Goal: Check status

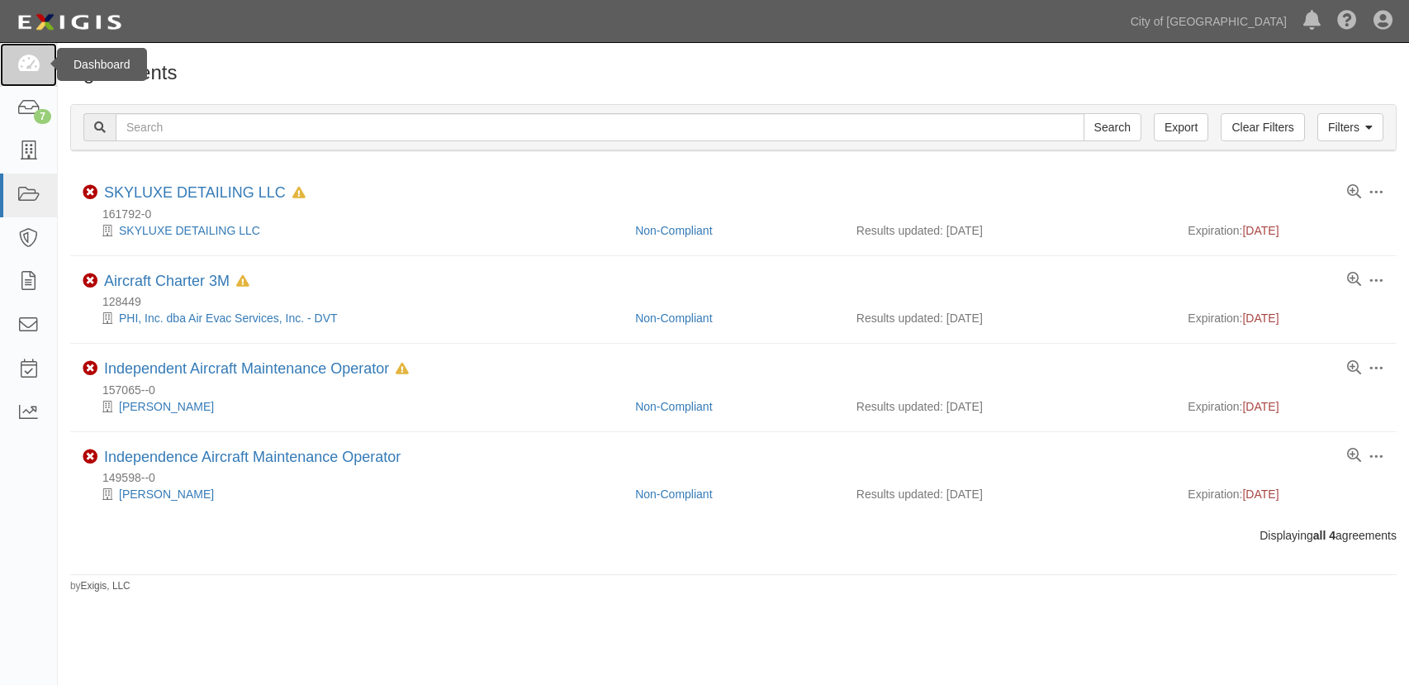
click at [39, 61] on icon at bounding box center [28, 64] width 23 height 19
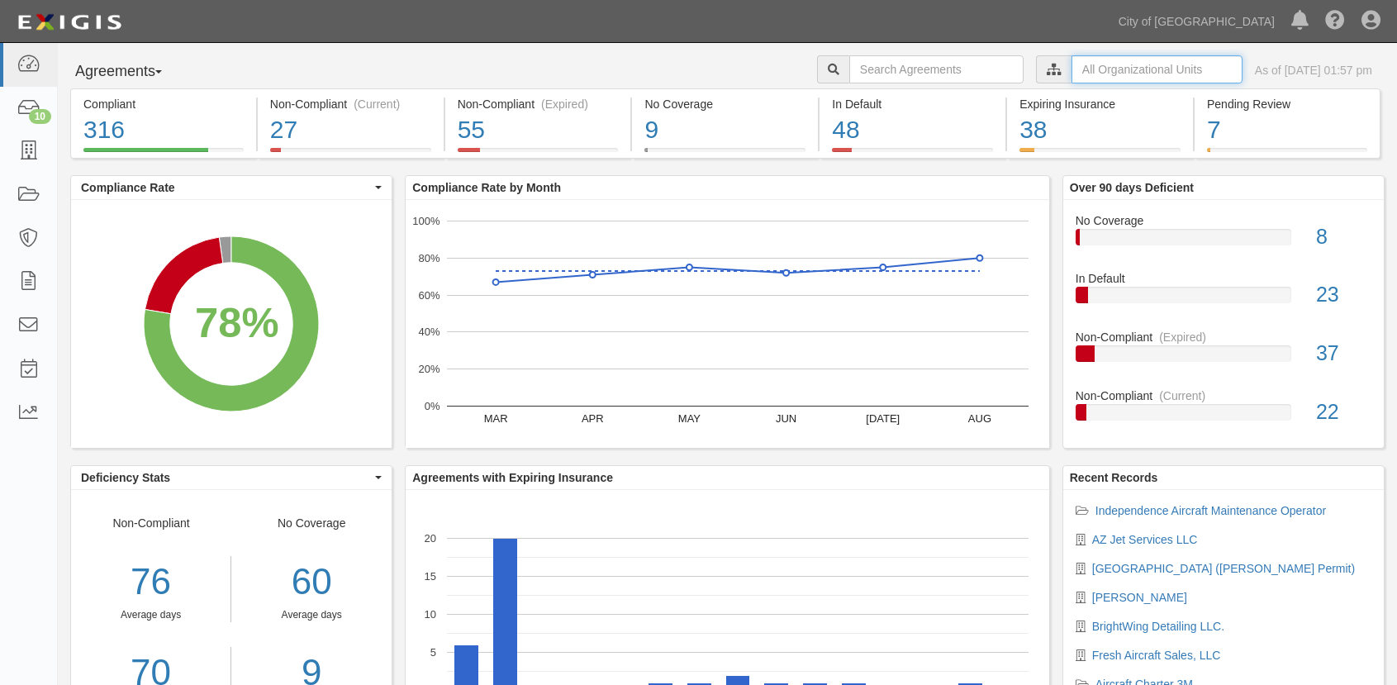
click at [1074, 70] on input "text" at bounding box center [1157, 69] width 171 height 28
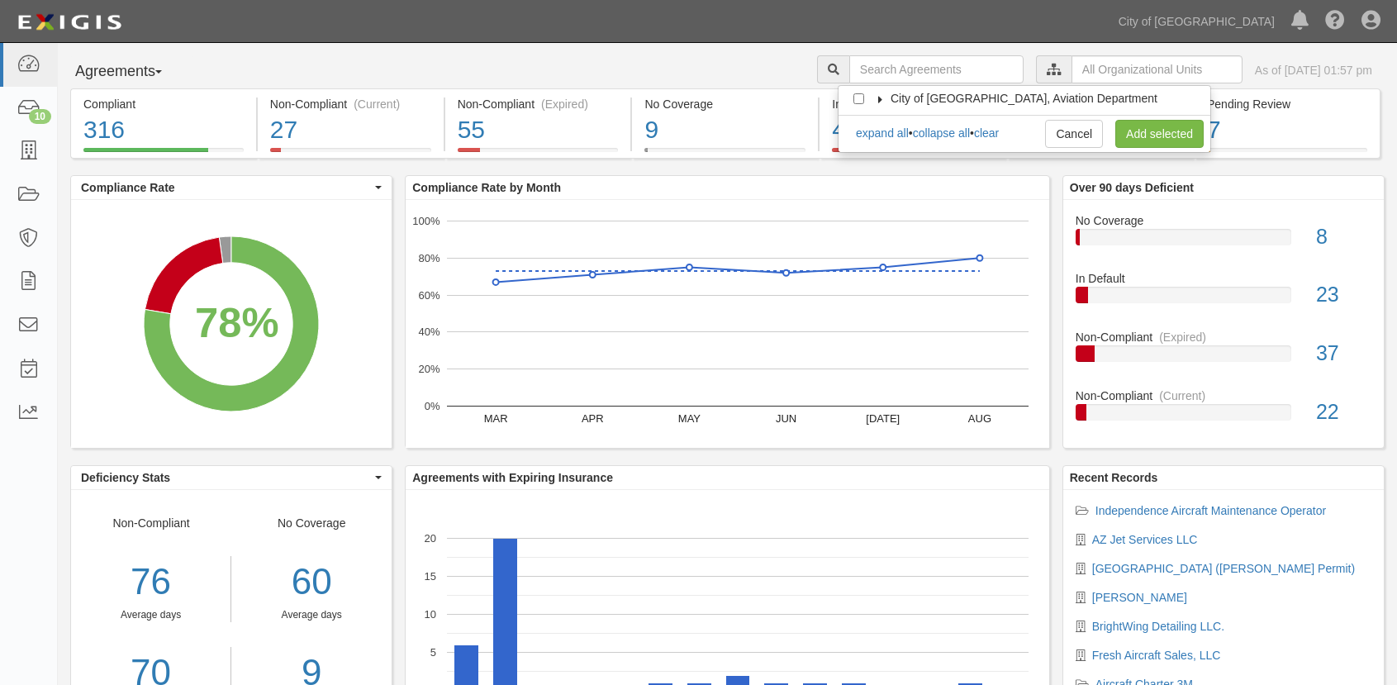
click at [879, 97] on icon at bounding box center [881, 99] width 12 height 7
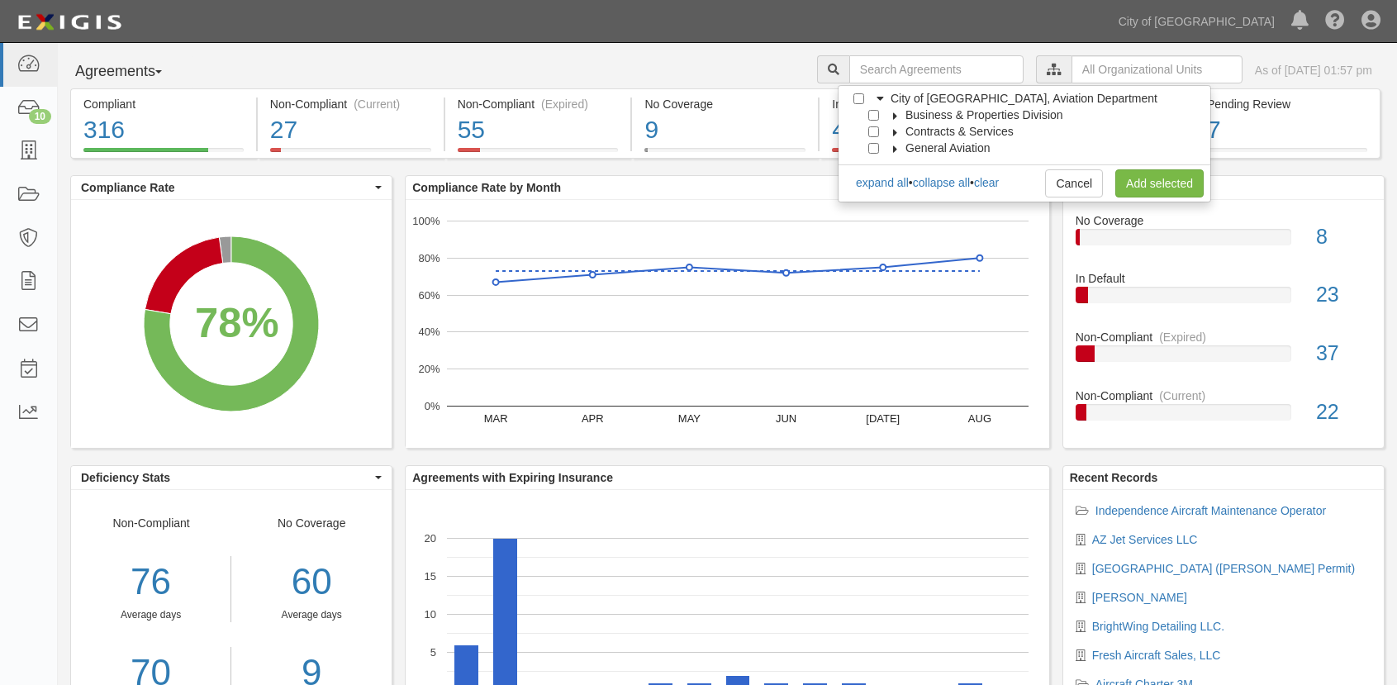
click at [898, 150] on icon at bounding box center [896, 148] width 12 height 7
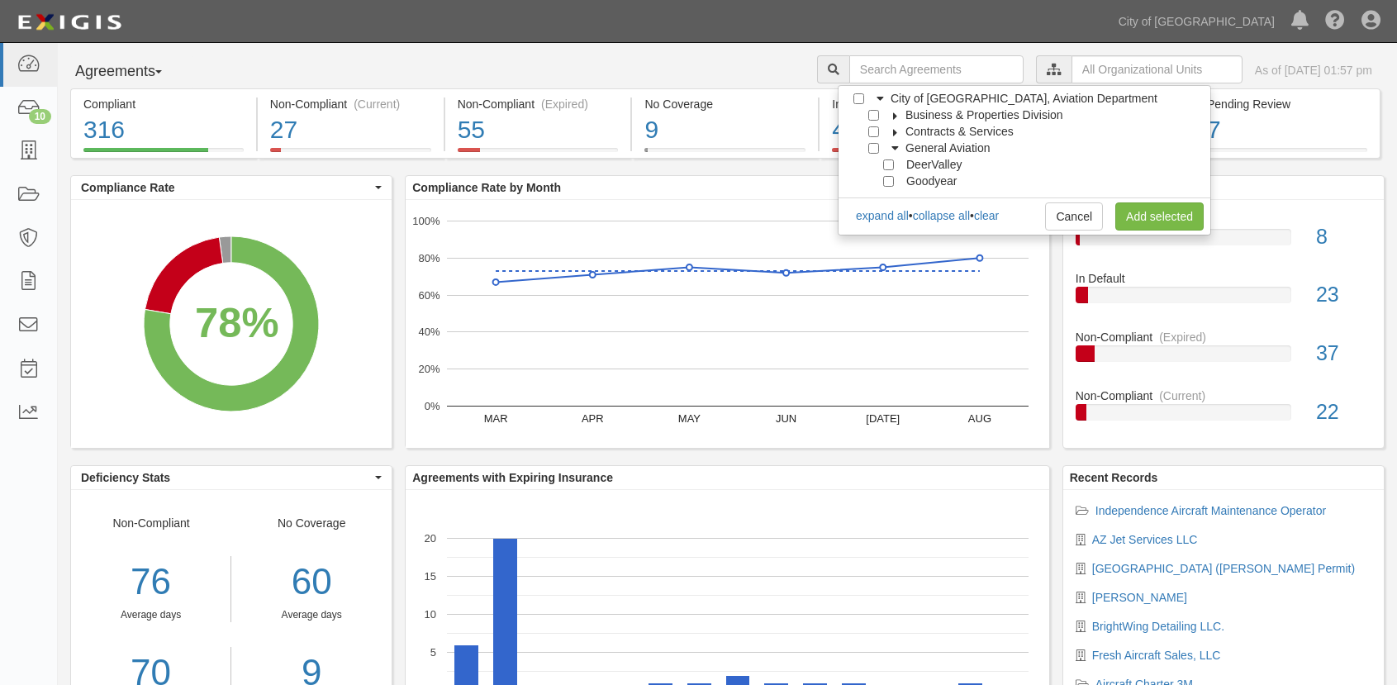
click at [929, 164] on span "DeerValley" at bounding box center [933, 164] width 55 height 13
click at [893, 165] on input "DeerValley" at bounding box center [888, 164] width 11 height 11
checkbox input "true"
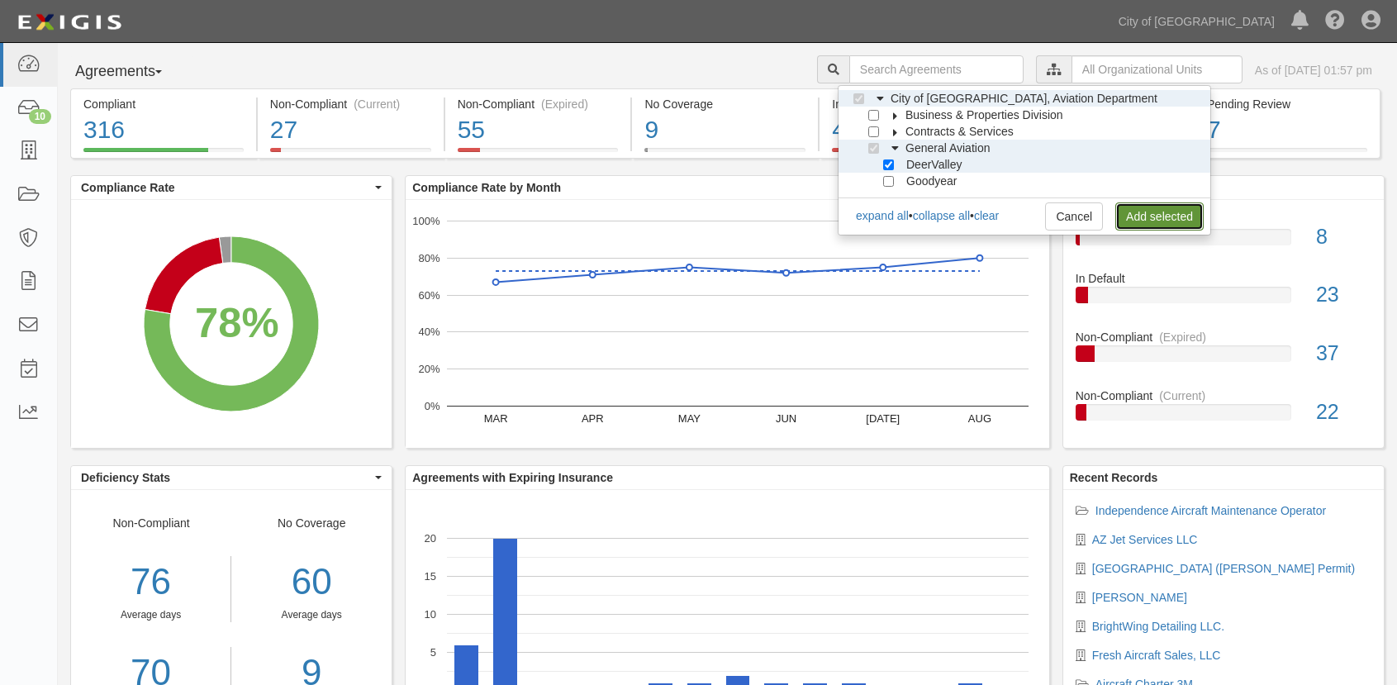
click at [1153, 221] on link "Add selected" at bounding box center [1159, 216] width 88 height 28
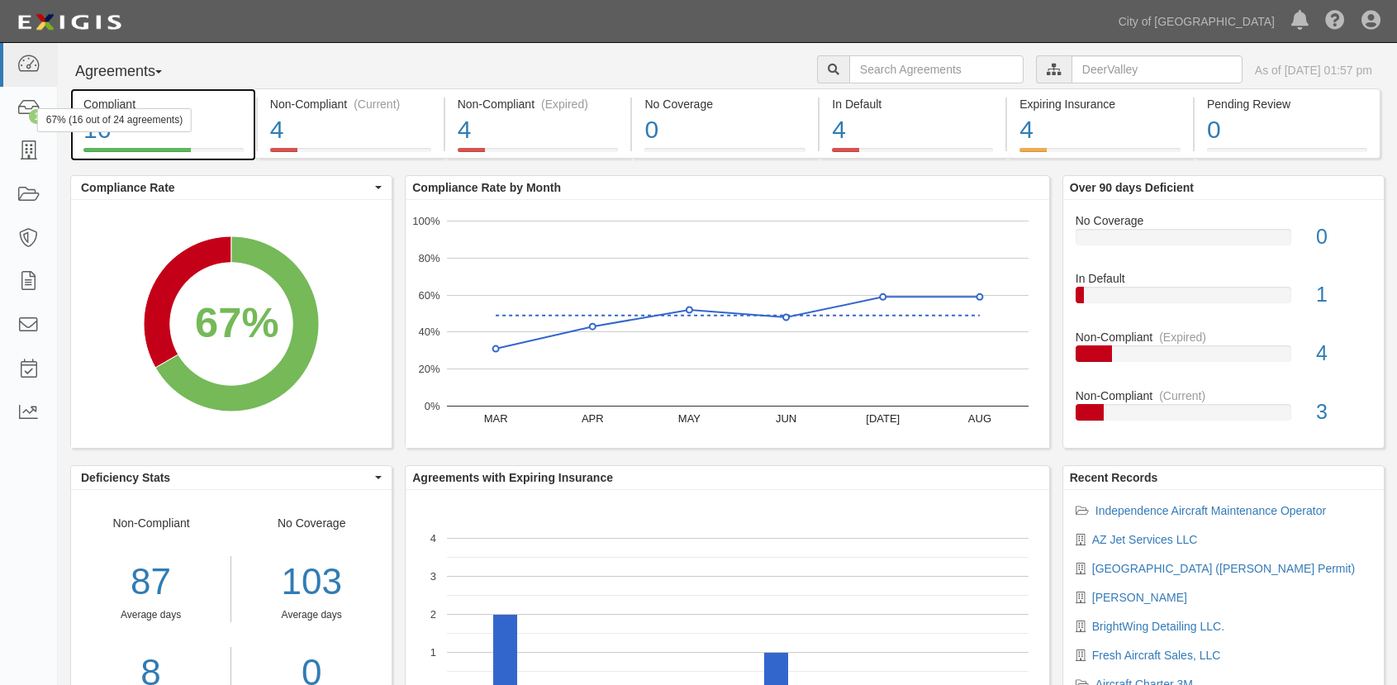
click at [236, 126] on div "16" at bounding box center [163, 130] width 160 height 36
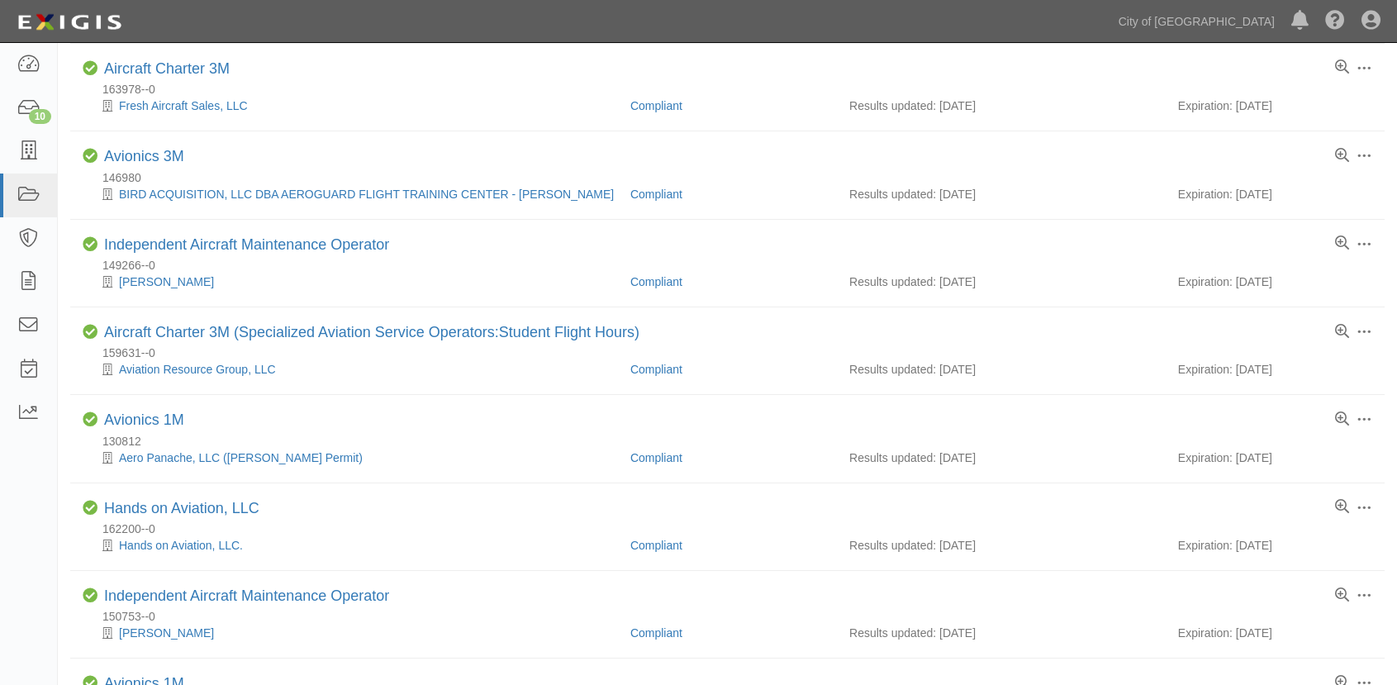
scroll to position [661, 0]
